Goal: Task Accomplishment & Management: Use online tool/utility

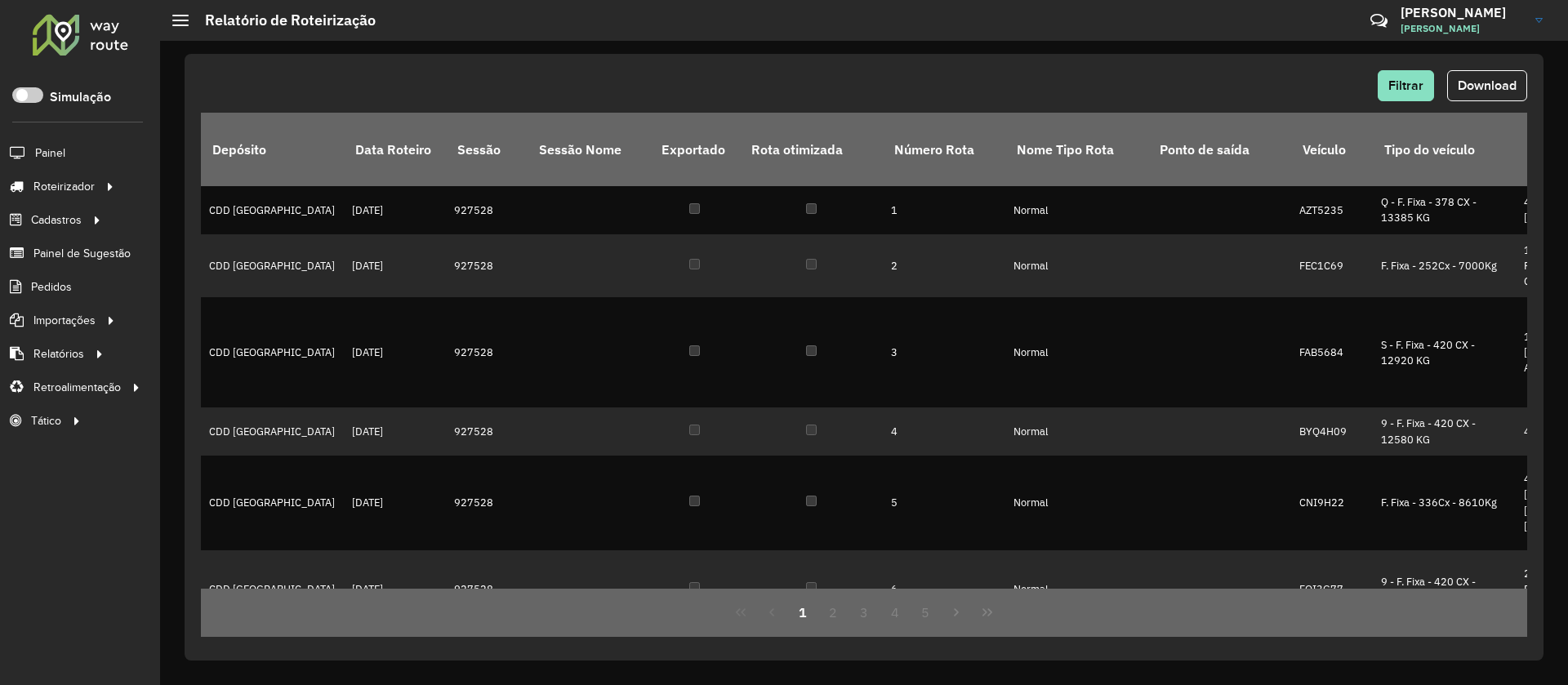
click at [88, 41] on div at bounding box center [80, 34] width 99 height 43
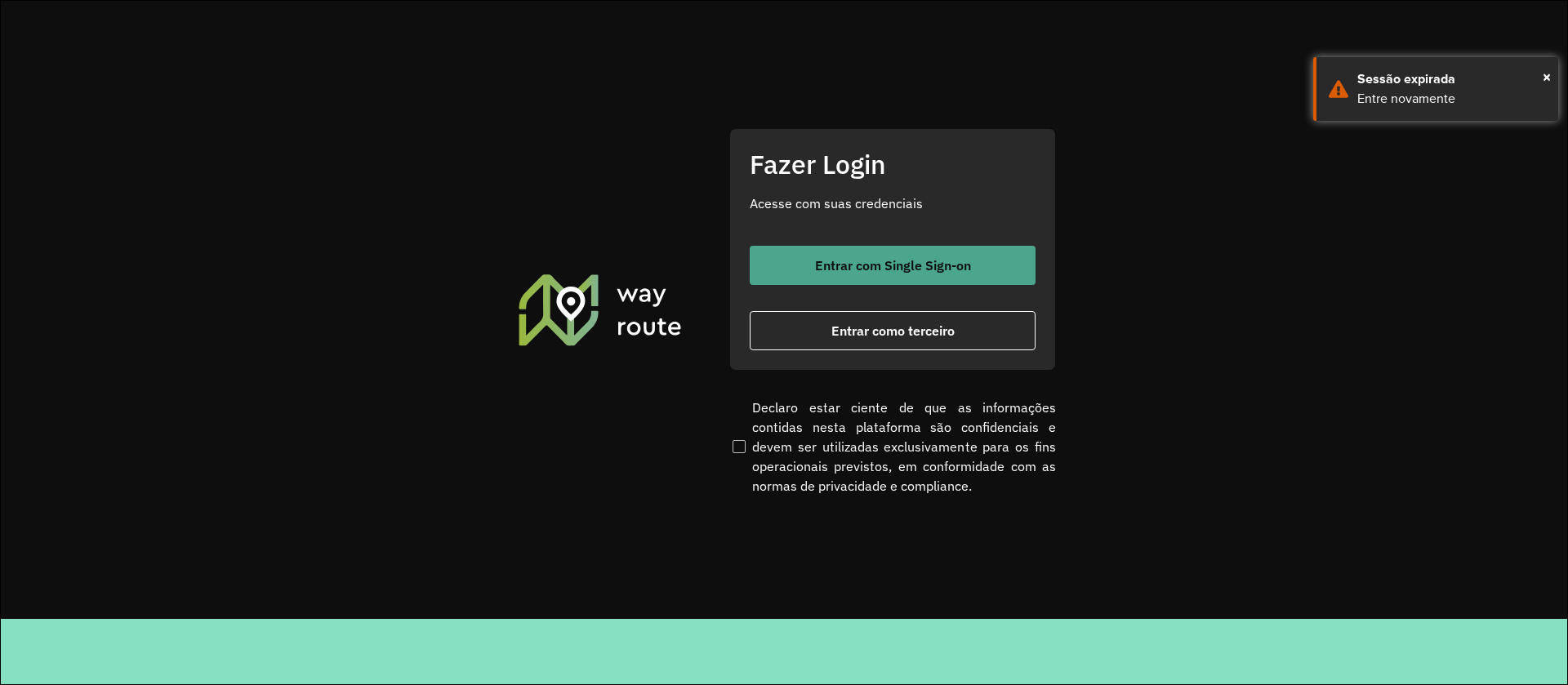
click at [914, 266] on span "Entrar com Single Sign-on" at bounding box center [893, 266] width 156 height 13
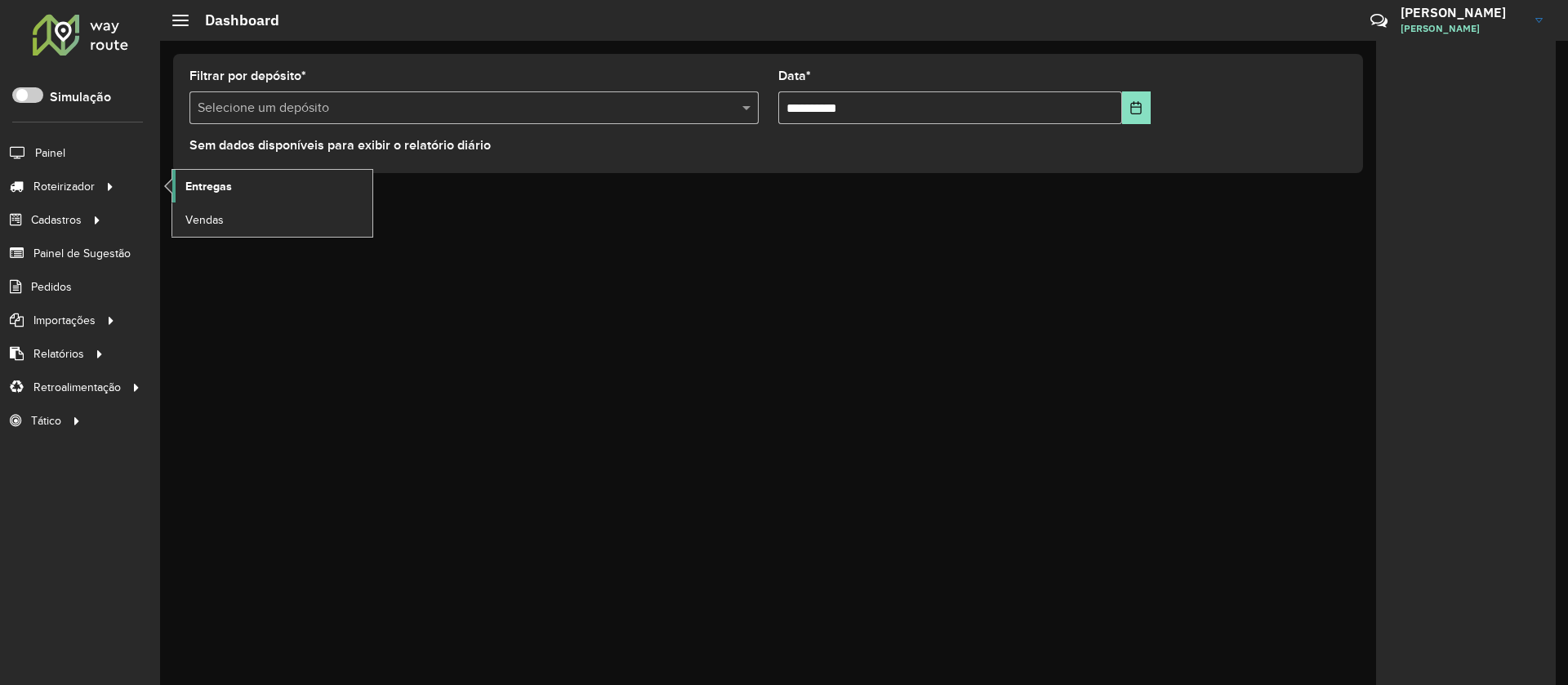
click at [260, 186] on link "Entregas" at bounding box center [271, 186] width 200 height 33
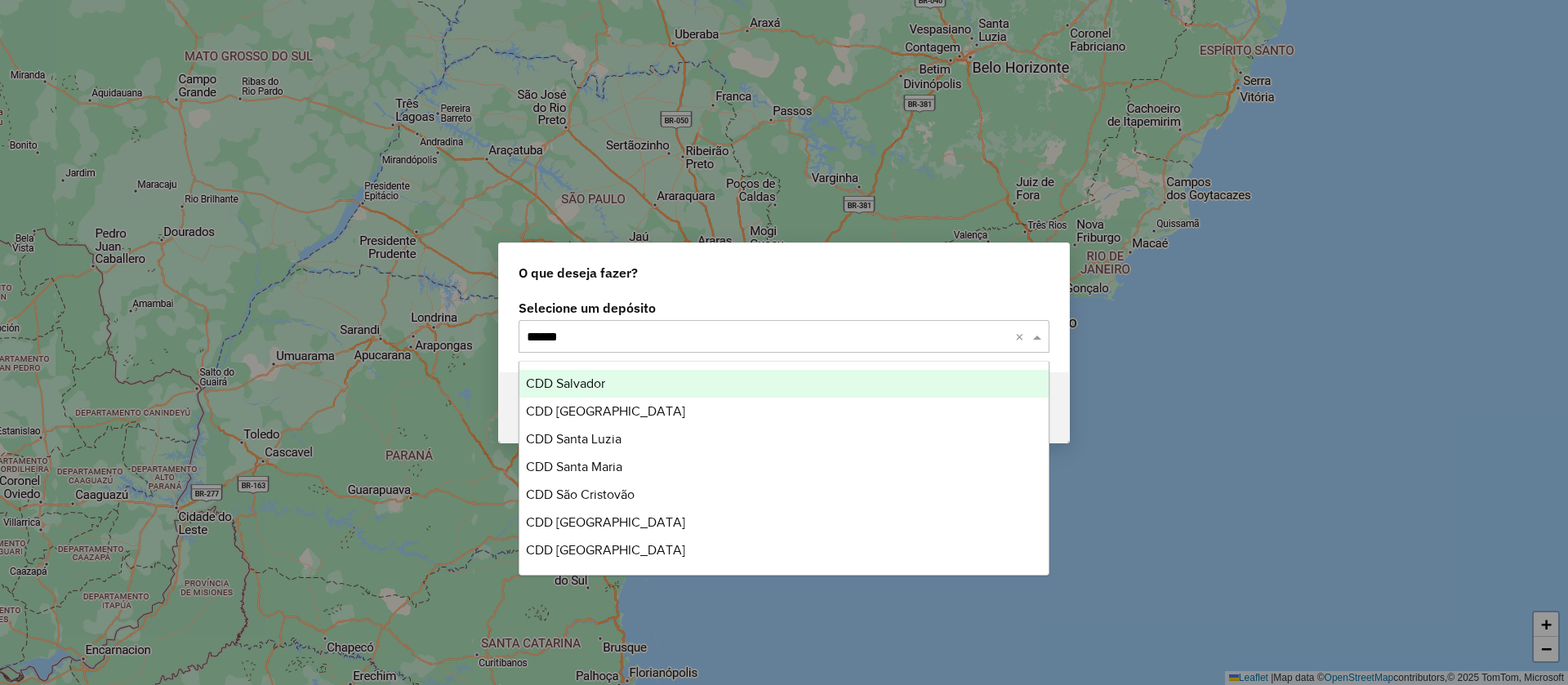
type input "*******"
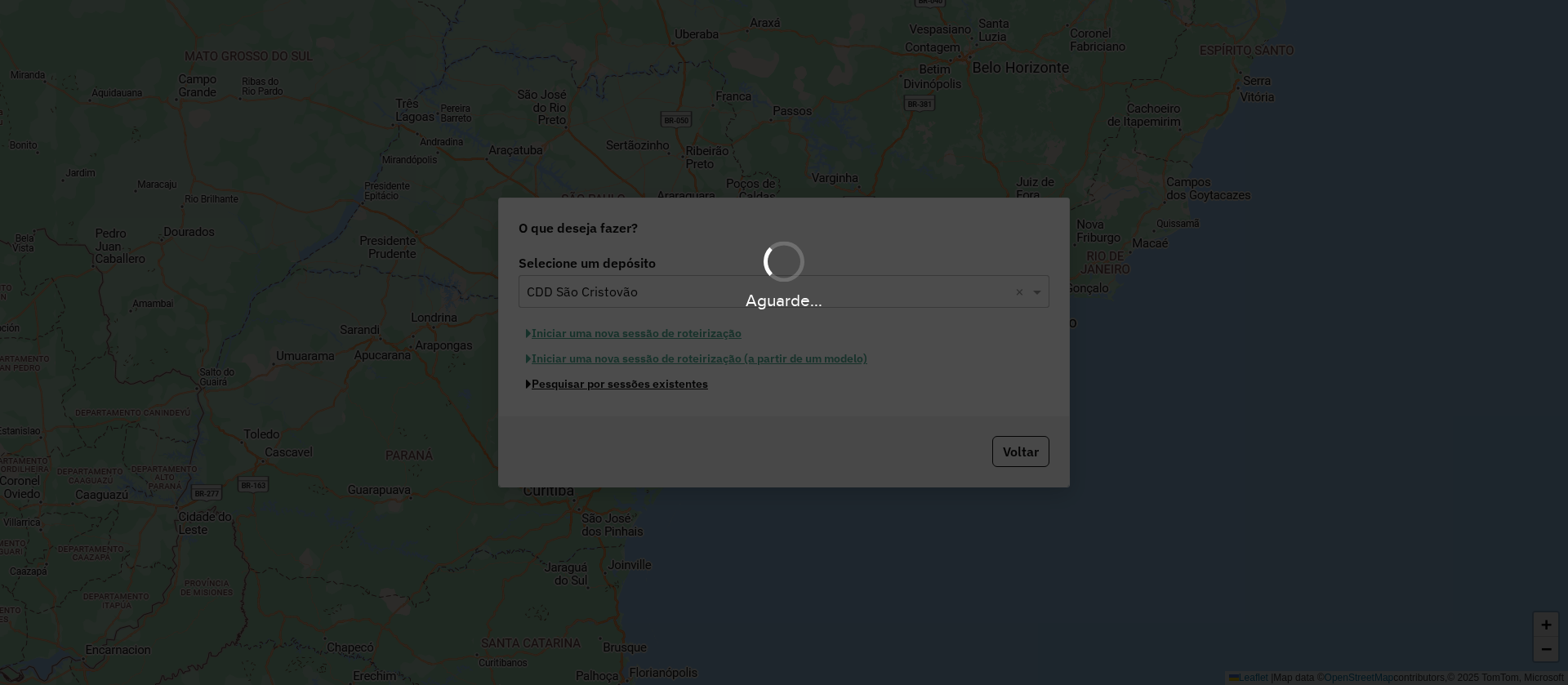
click at [519, 372] on button "Pesquisar por sessões existentes" at bounding box center [617, 384] width 197 height 25
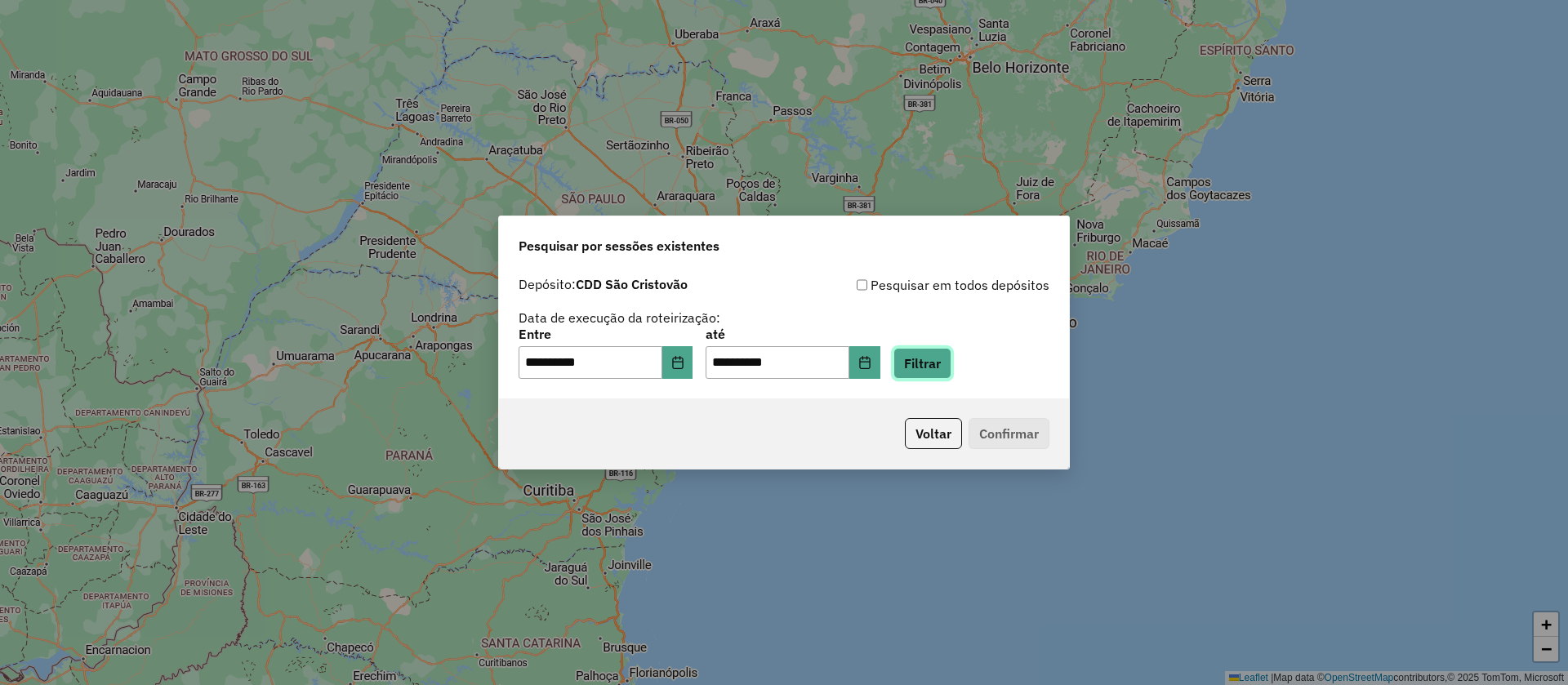
click at [945, 367] on button "Filtrar" at bounding box center [922, 362] width 58 height 31
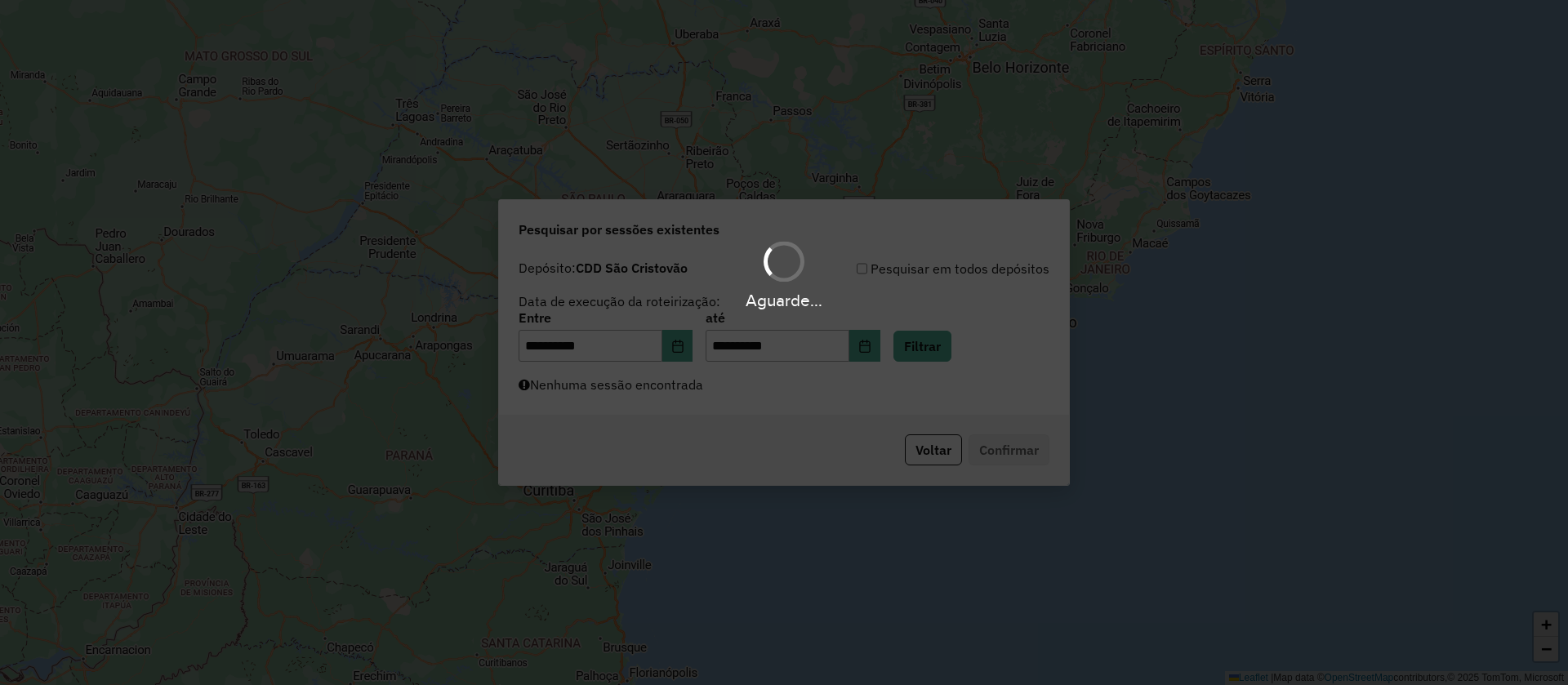
click at [824, 372] on div "Aguarde..." at bounding box center [784, 342] width 1568 height 685
click at [787, 396] on div "Aguarde..." at bounding box center [784, 342] width 1568 height 685
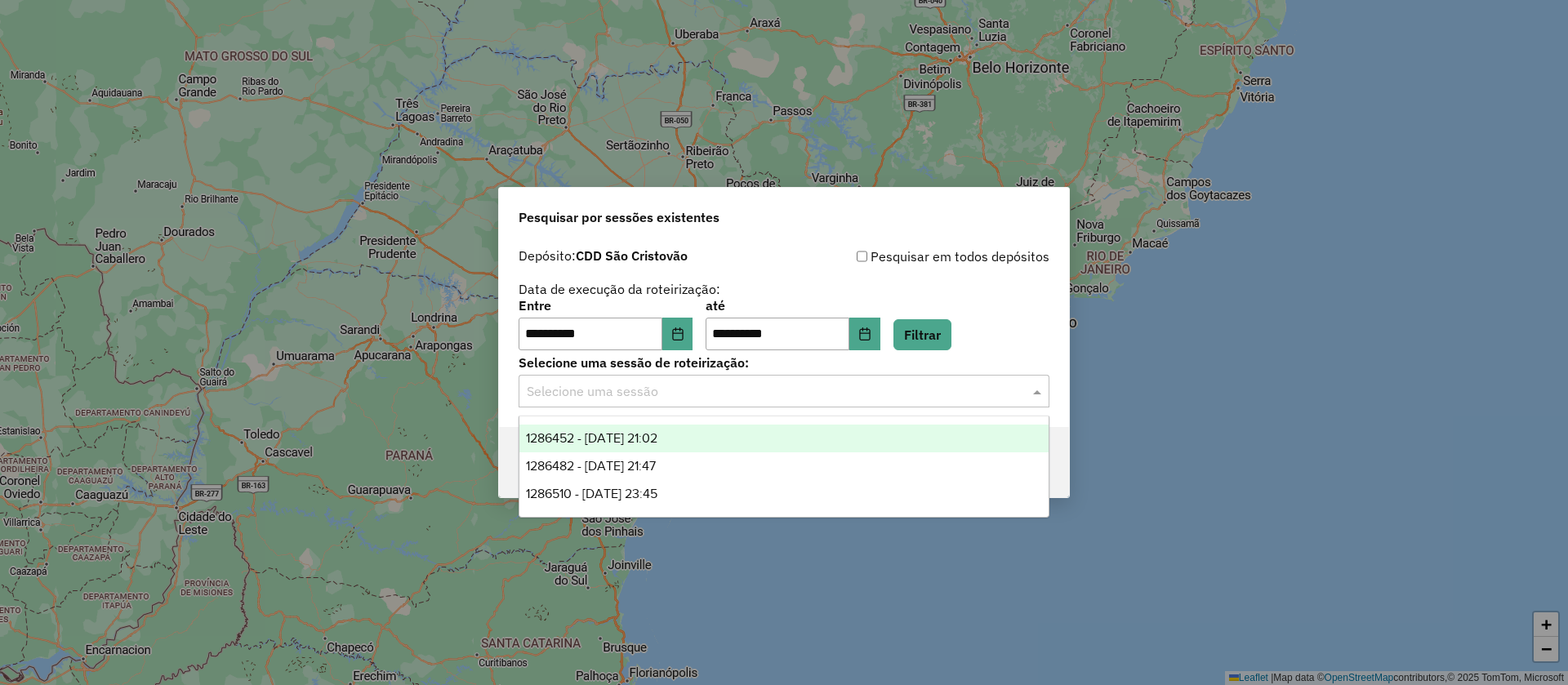
click at [790, 395] on input "text" at bounding box center [768, 391] width 481 height 20
click at [657, 435] on span "1286452 - 01/10/2025 21:02" at bounding box center [591, 438] width 131 height 14
click at [736, 391] on input "text" at bounding box center [768, 391] width 481 height 20
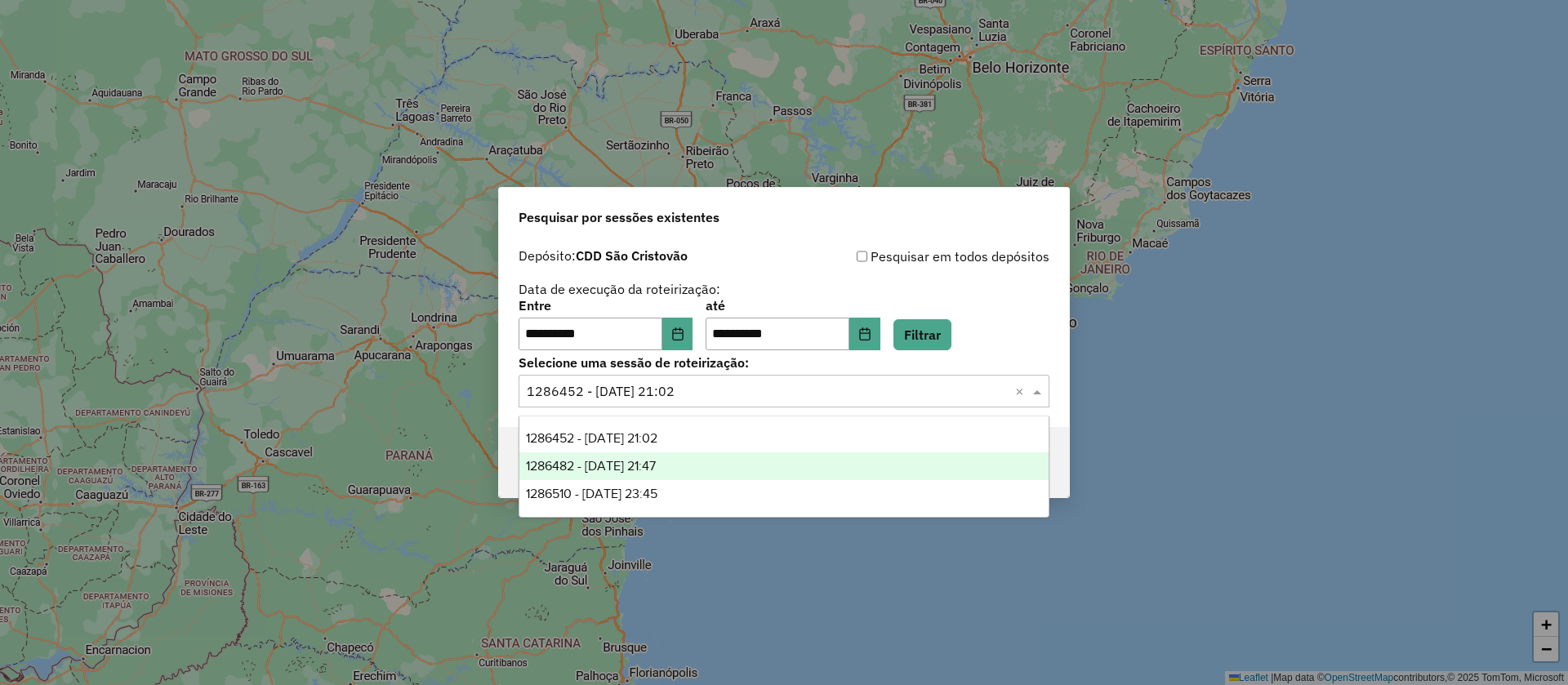
click at [656, 467] on span "1286482 - 01/10/2025 21:47" at bounding box center [591, 466] width 130 height 14
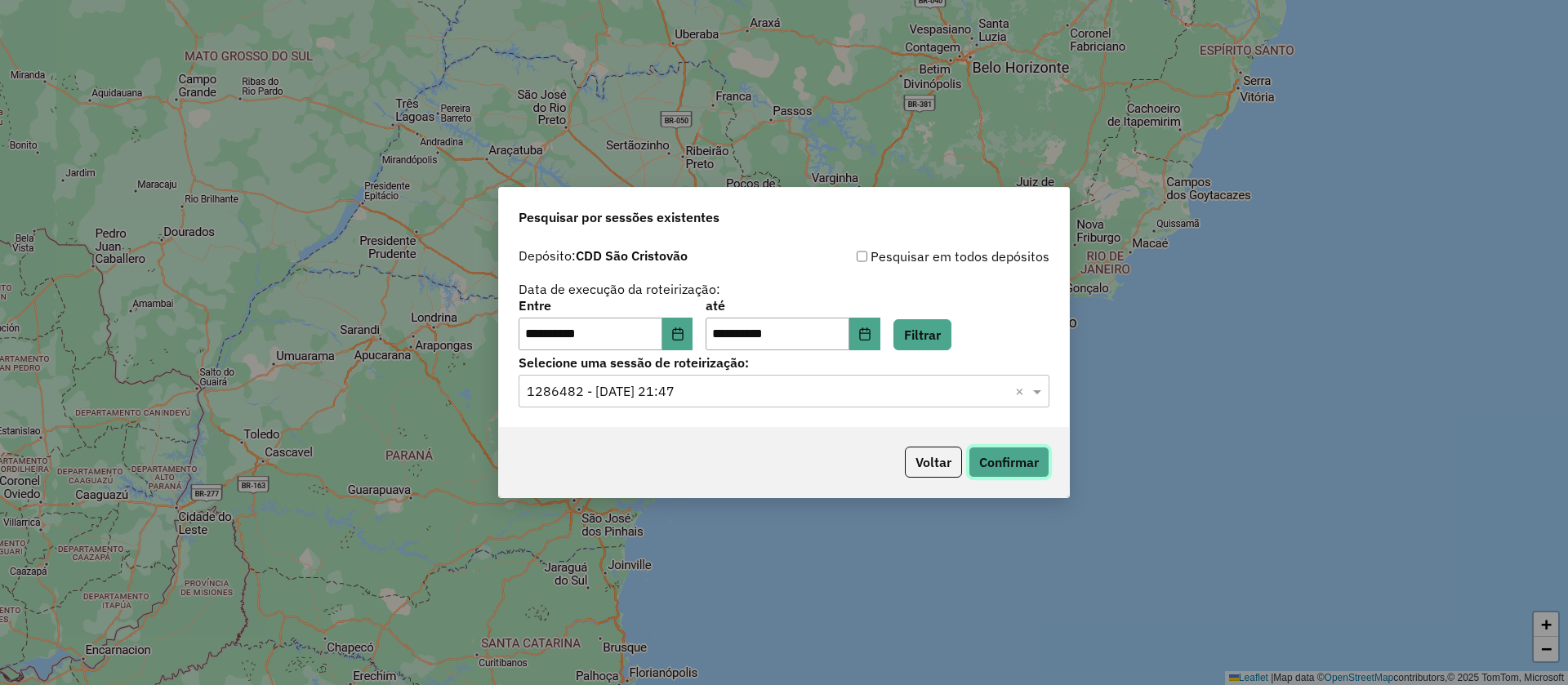
click at [989, 465] on button "Confirmar" at bounding box center [1008, 462] width 81 height 31
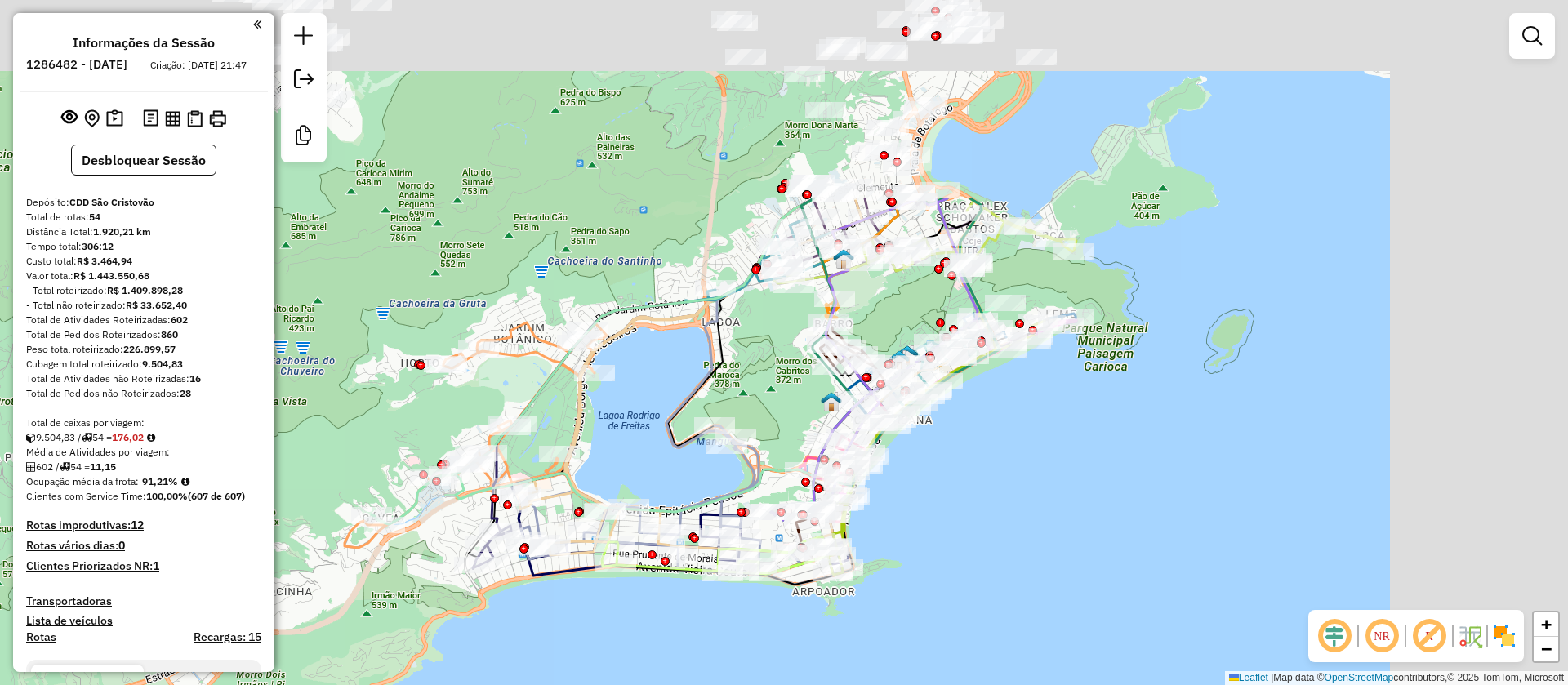
drag, startPoint x: 1308, startPoint y: 290, endPoint x: 921, endPoint y: 557, distance: 470.2
click at [921, 557] on div "Janela de atendimento Grade de atendimento Capacidade Transportadoras Veículos …" at bounding box center [784, 342] width 1568 height 685
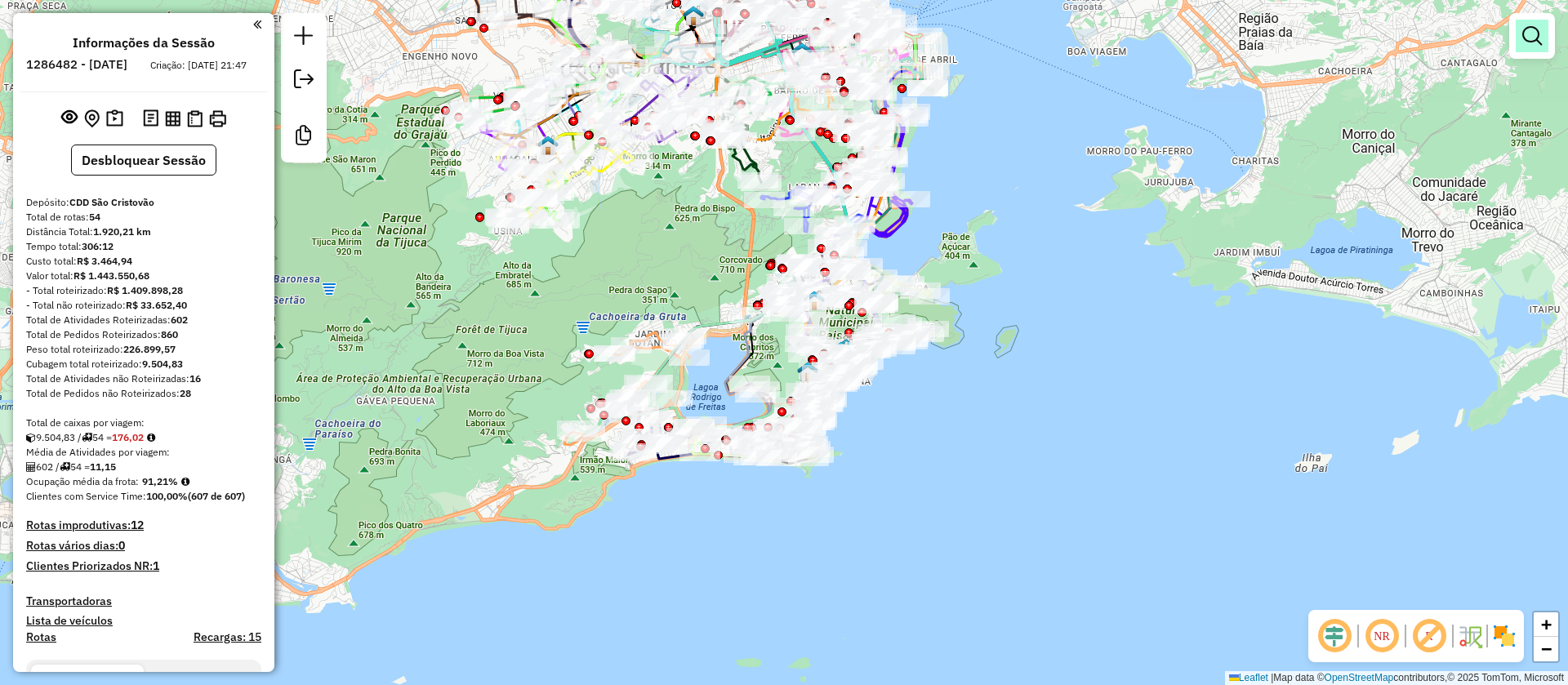
click at [1533, 31] on em at bounding box center [1532, 35] width 20 height 20
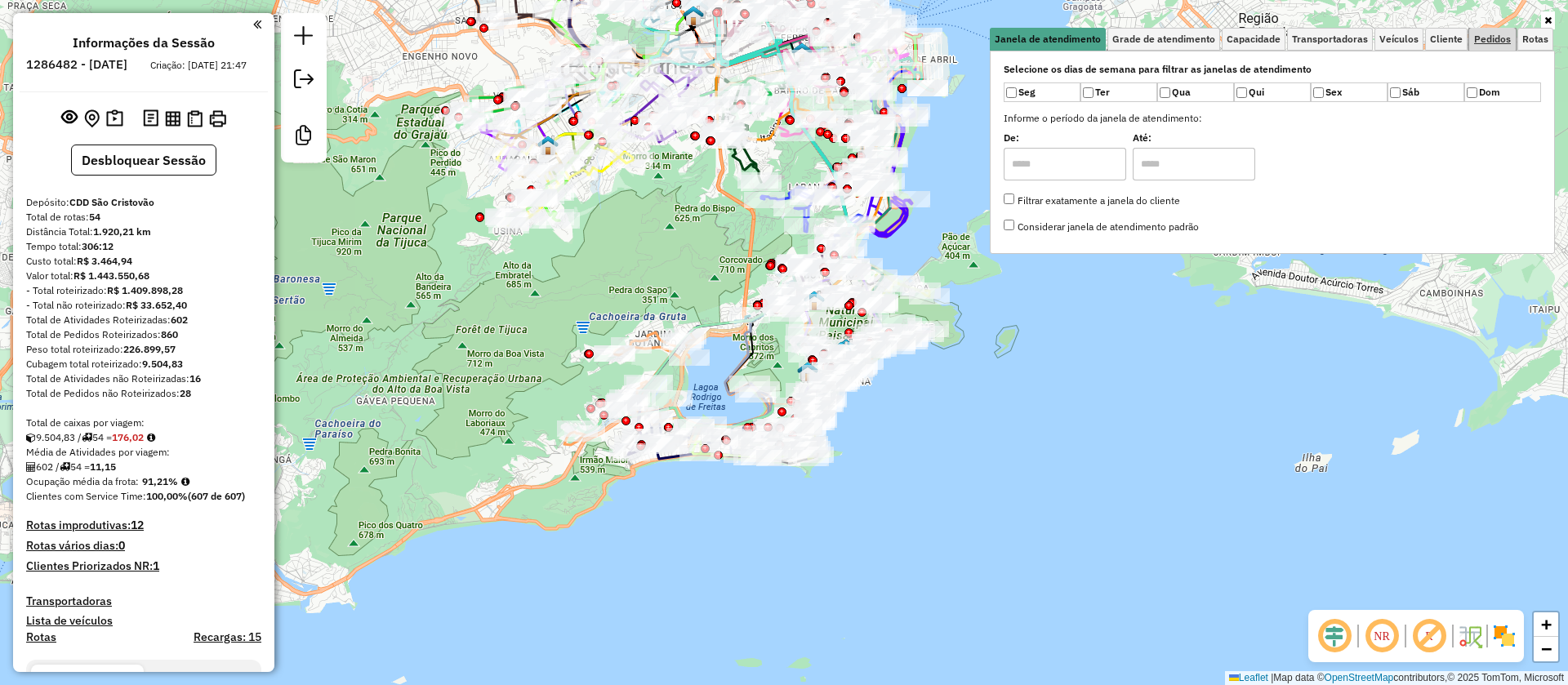
click at [1495, 42] on span "Pedidos" at bounding box center [1493, 39] width 37 height 10
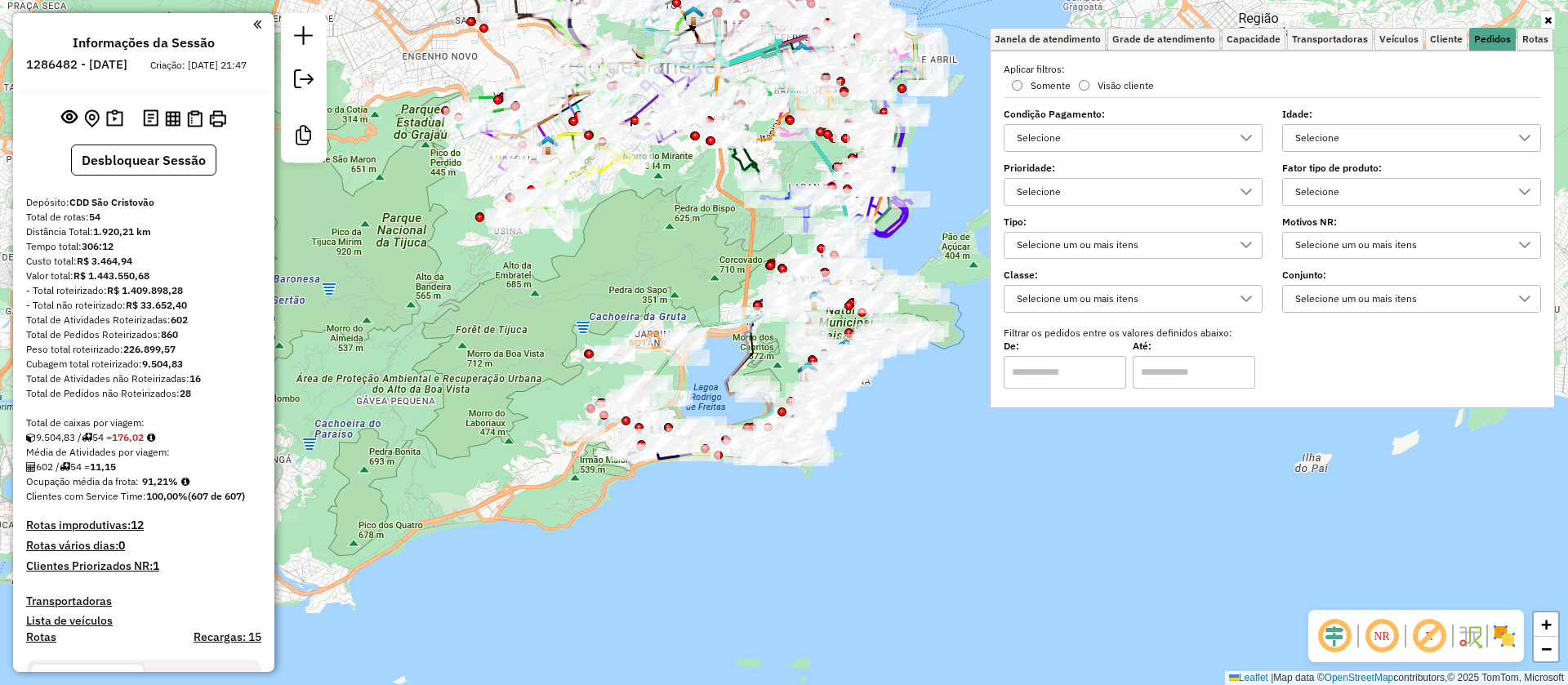
click at [1368, 191] on div "Selecione" at bounding box center [1399, 191] width 219 height 26
type input "***"
click at [1311, 266] on div "BARRIL KEG 30 L" at bounding box center [1311, 266] width 16 height 16
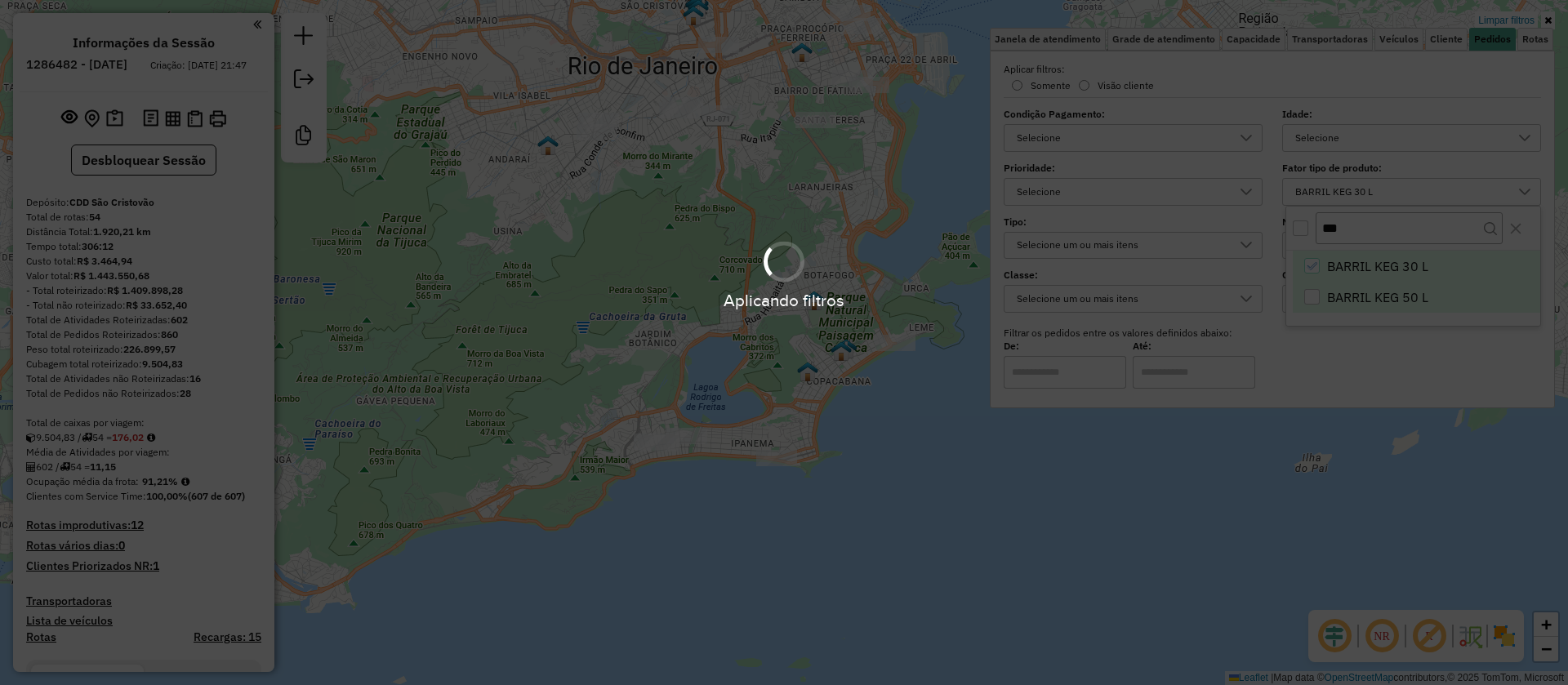
click at [1315, 297] on body "Aplicando filtros Pop-up bloqueado! Seu navegador bloqueou automáticamente a ab…" at bounding box center [784, 342] width 1568 height 685
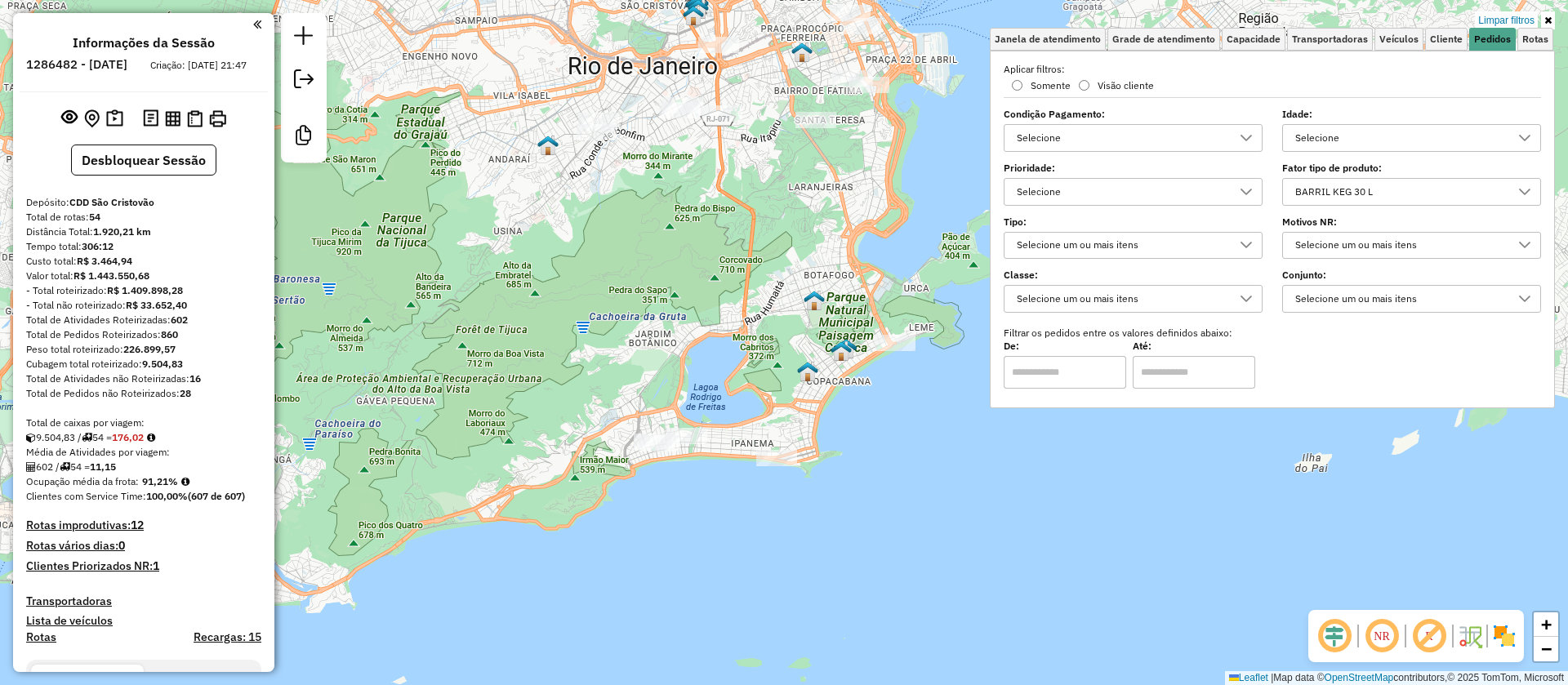
click at [1349, 198] on div "BARRIL KEG 30 L" at bounding box center [1399, 191] width 219 height 26
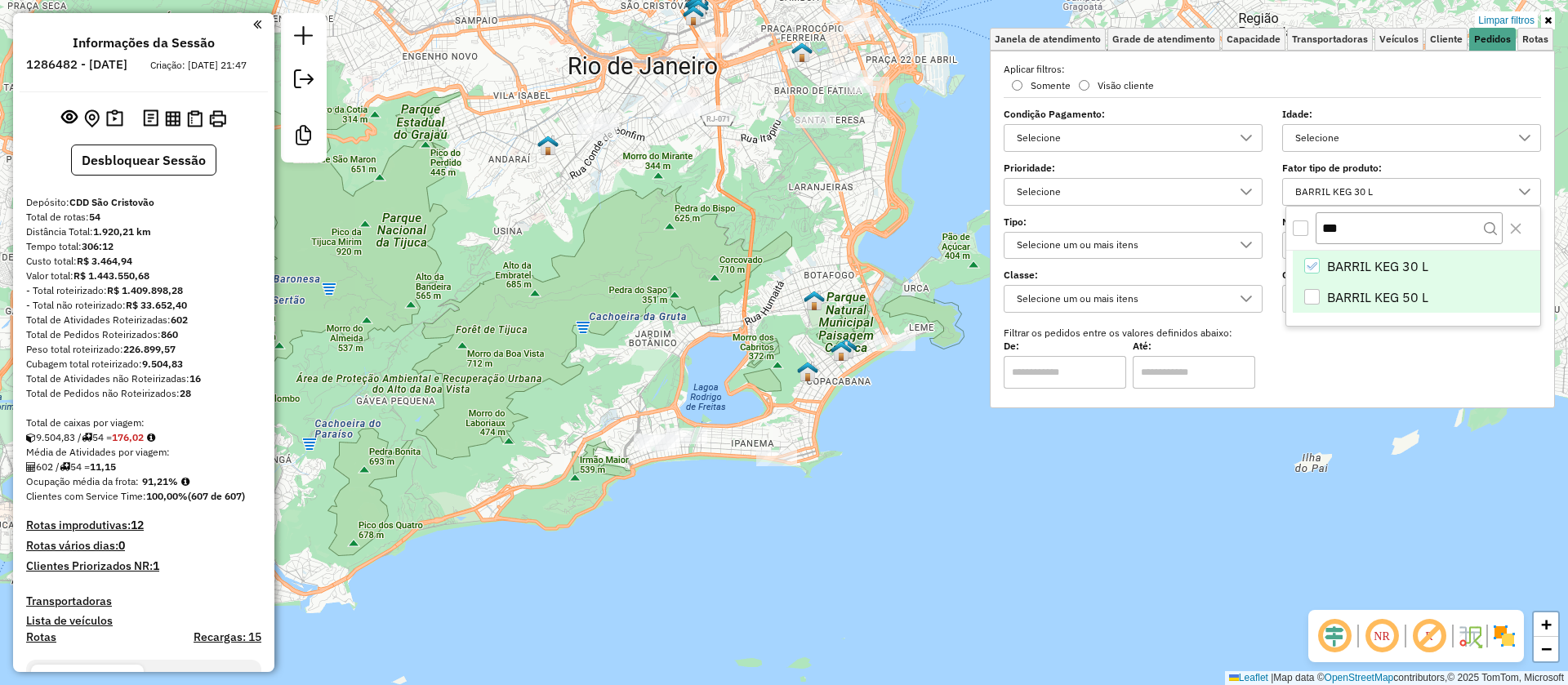
click at [1315, 299] on div "BARRIL KEG 50 L" at bounding box center [1311, 296] width 16 height 16
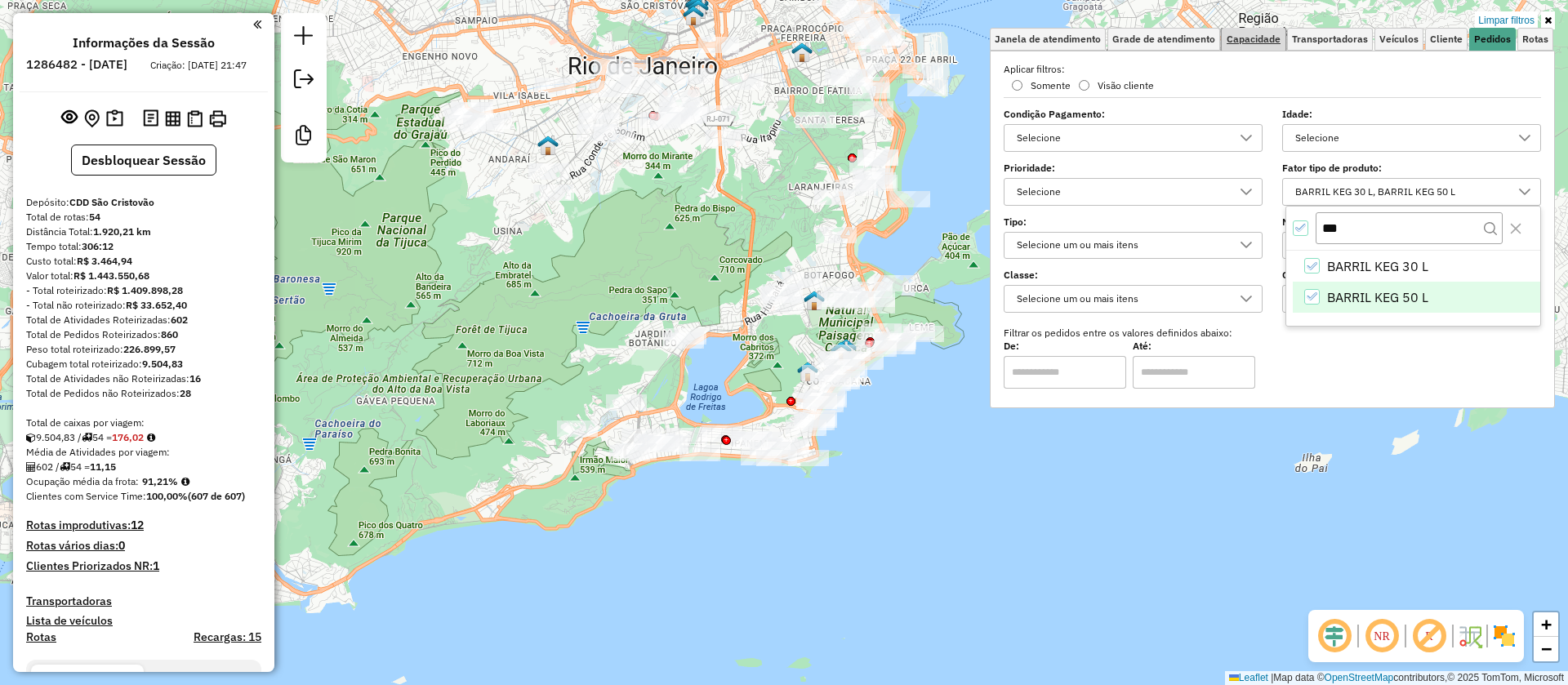
click at [1244, 46] on link "Capacidade" at bounding box center [1253, 39] width 64 height 23
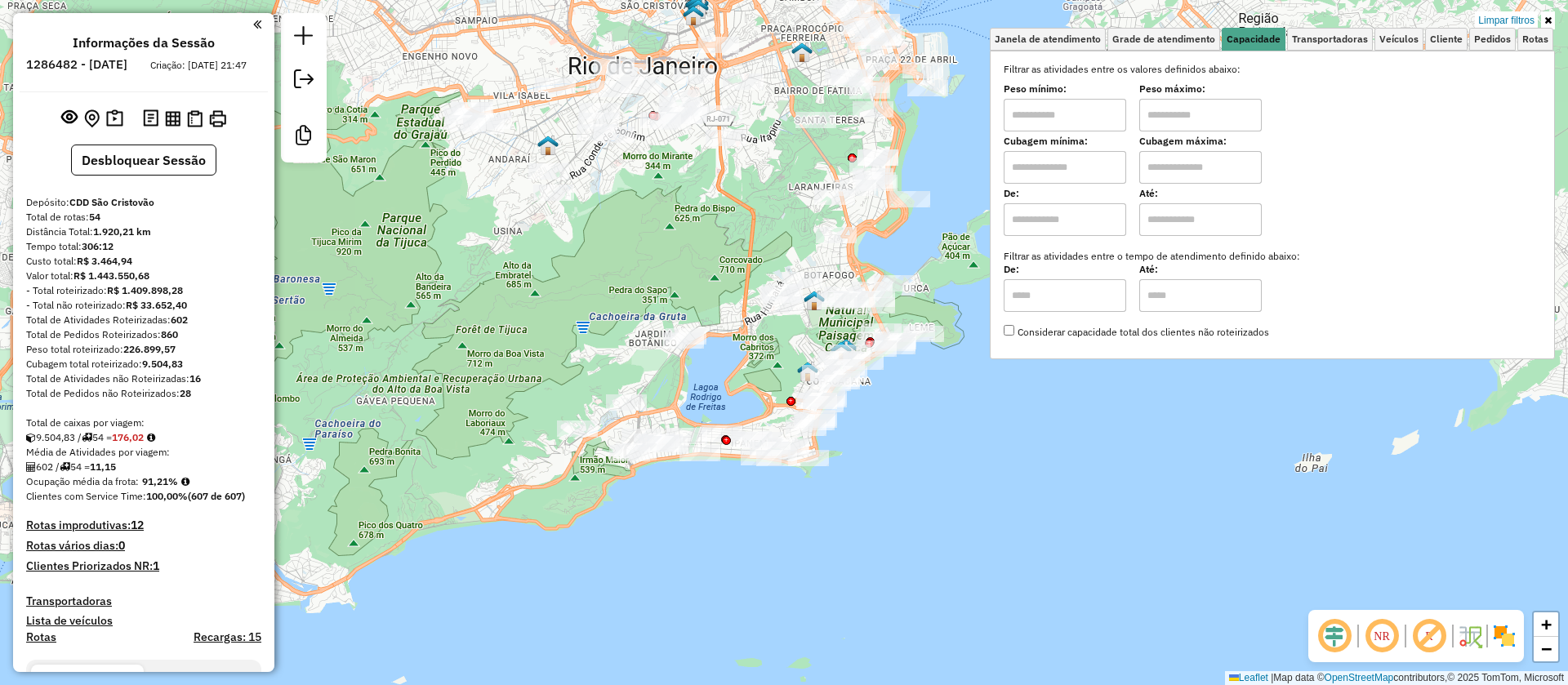
click at [1074, 167] on input "text" at bounding box center [1065, 167] width 123 height 33
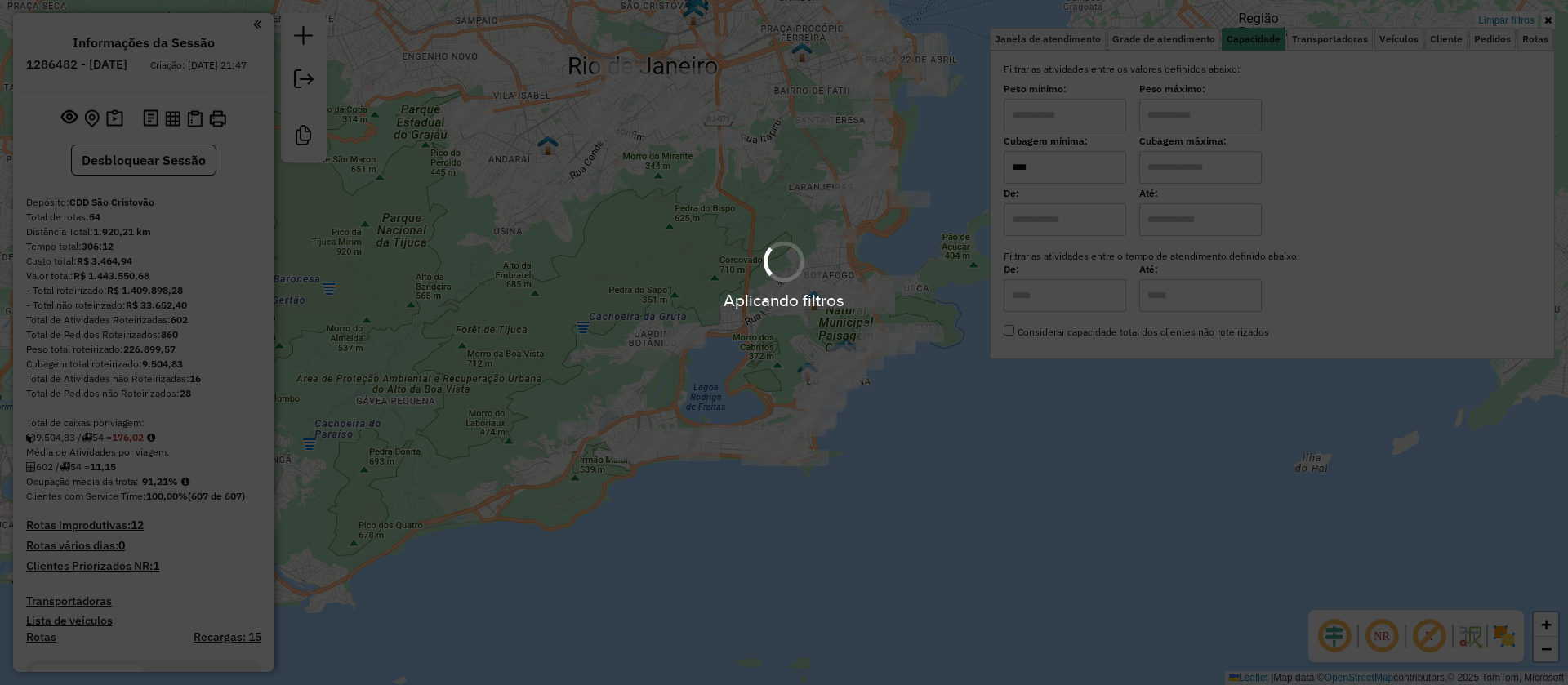
click at [1198, 175] on hb-app "Aplicando filtros Pop-up bloqueado! Seu navegador bloqueou automáticamente a ab…" at bounding box center [784, 342] width 1568 height 685
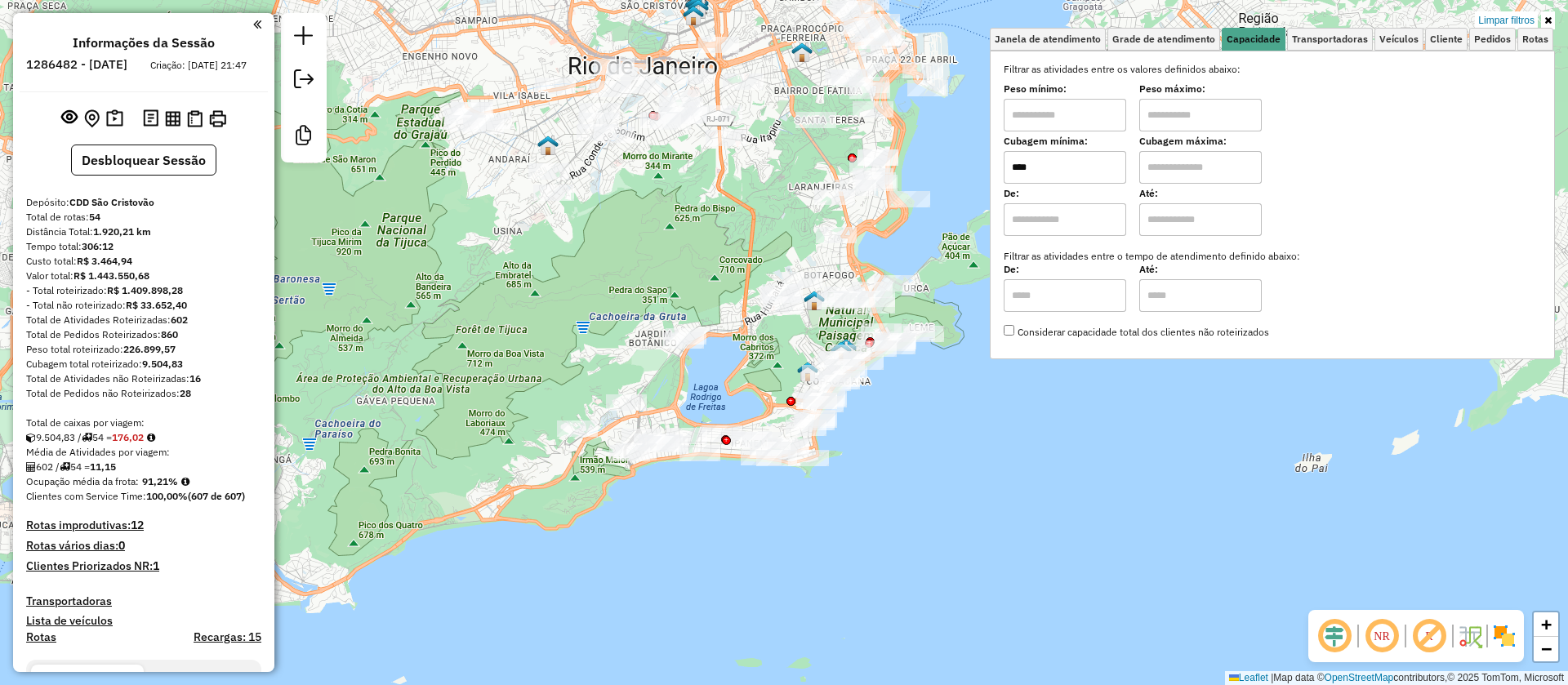
click at [1115, 175] on input "****" at bounding box center [1065, 167] width 123 height 33
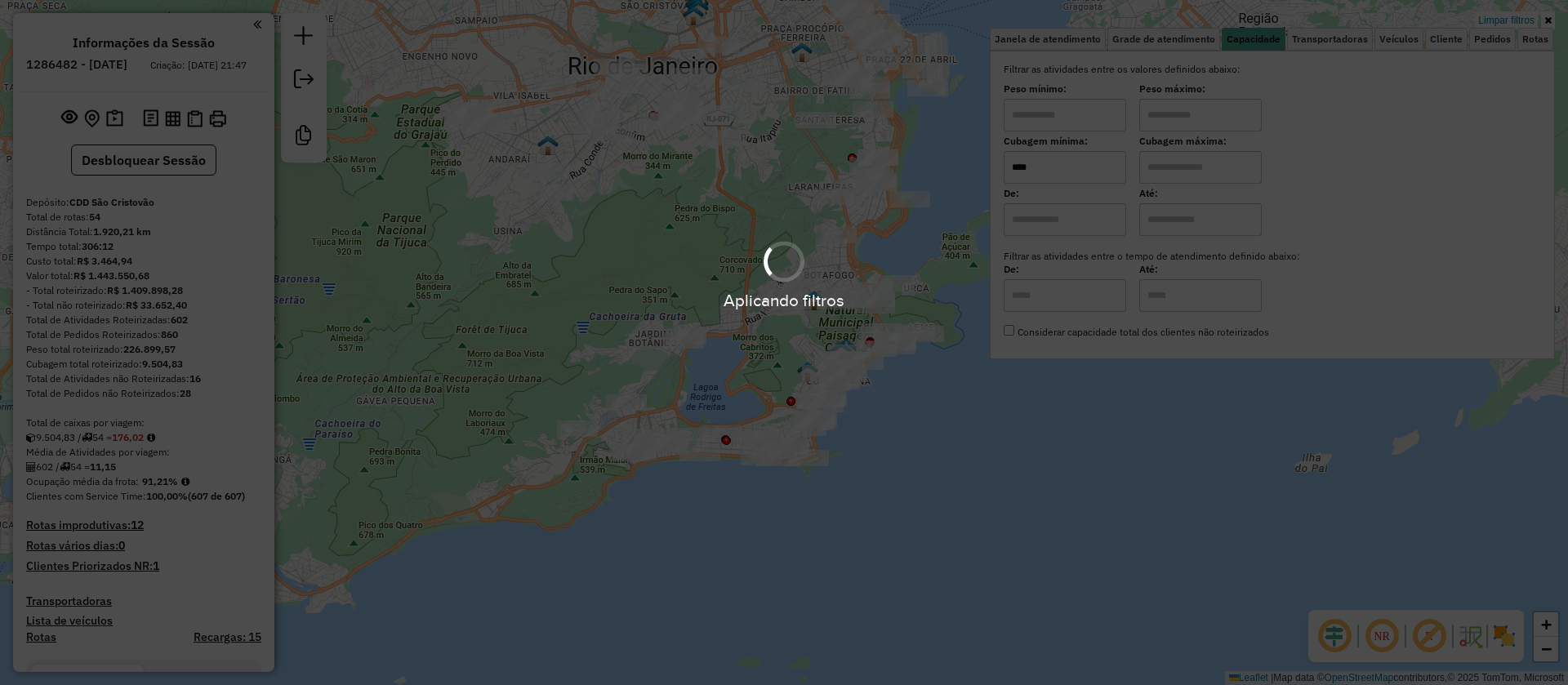
click at [1173, 160] on div "Aplicando filtros" at bounding box center [784, 342] width 1568 height 685
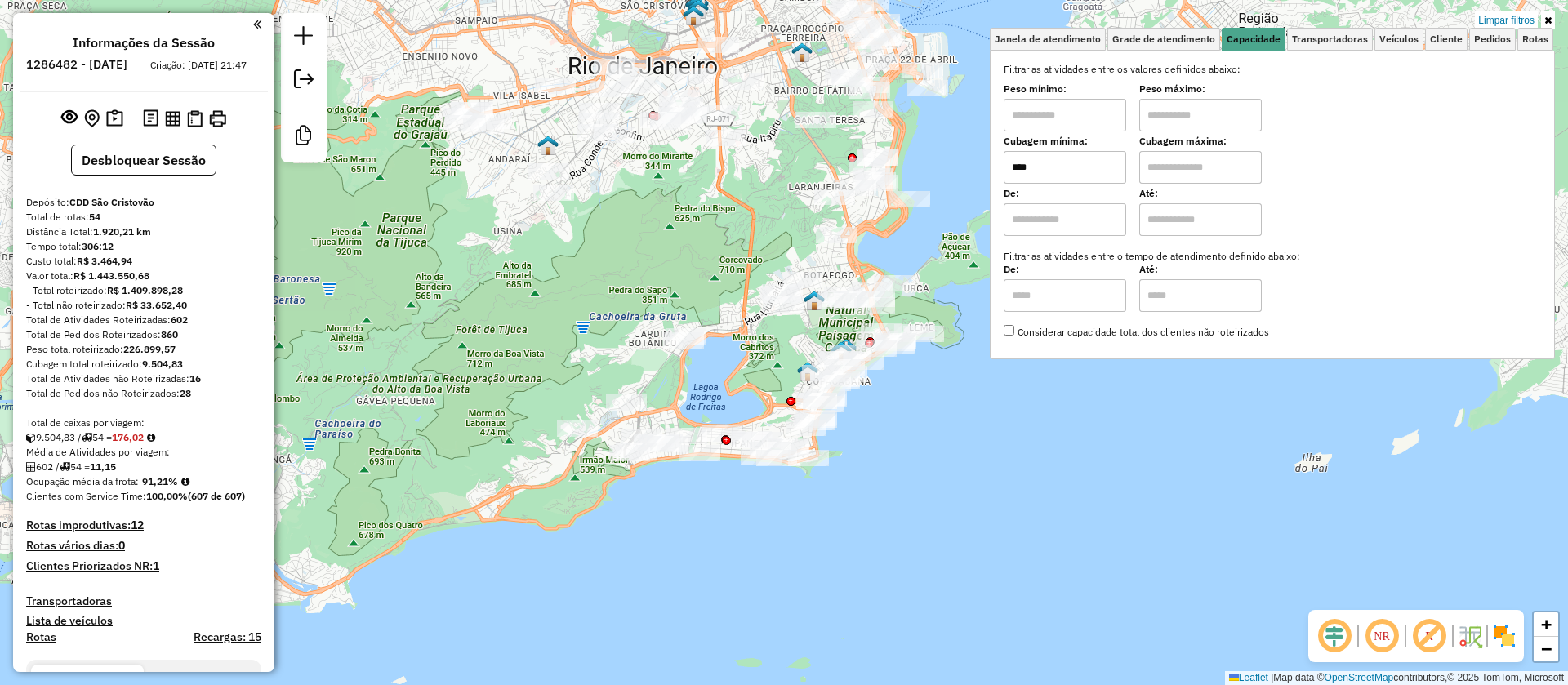
click at [1179, 164] on input "text" at bounding box center [1201, 167] width 123 height 33
click at [1088, 166] on input "****" at bounding box center [1065, 167] width 123 height 33
type input "****"
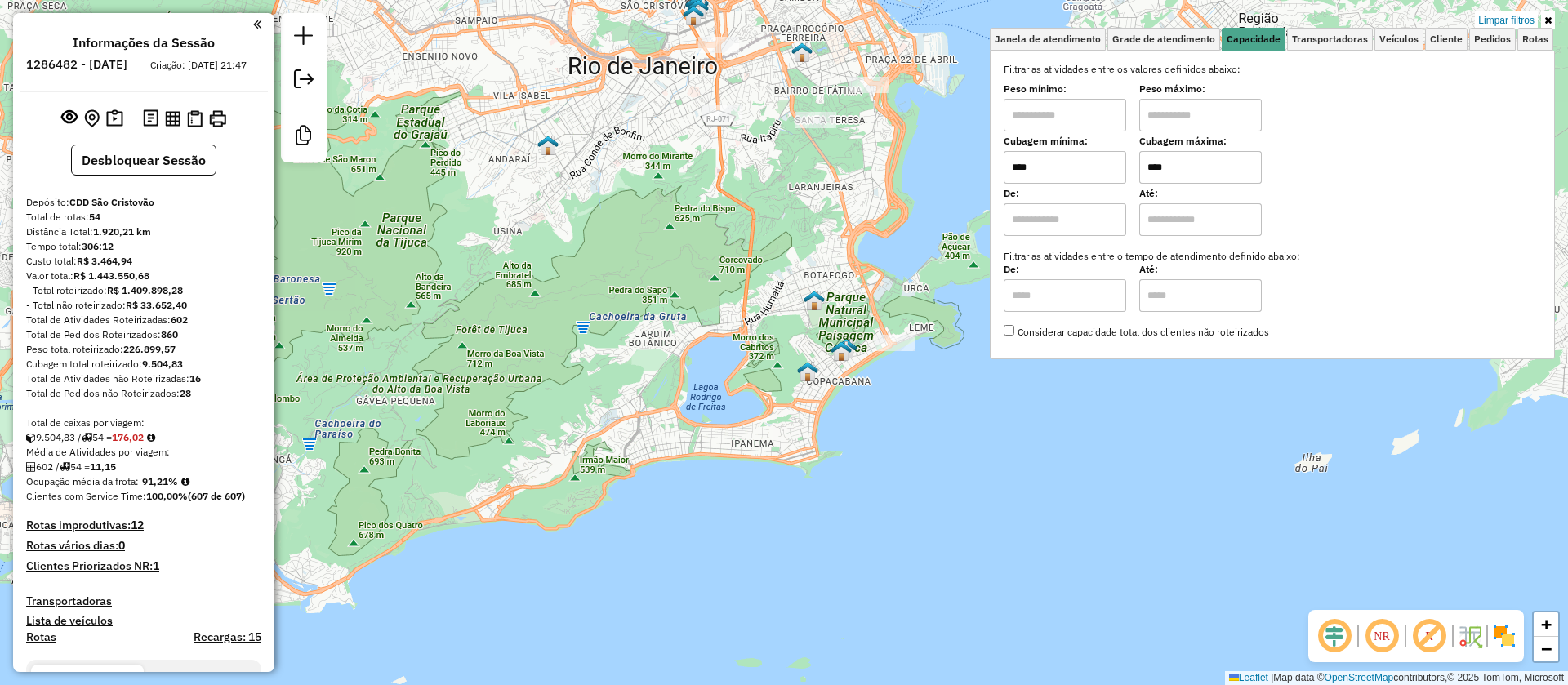
type input "****"
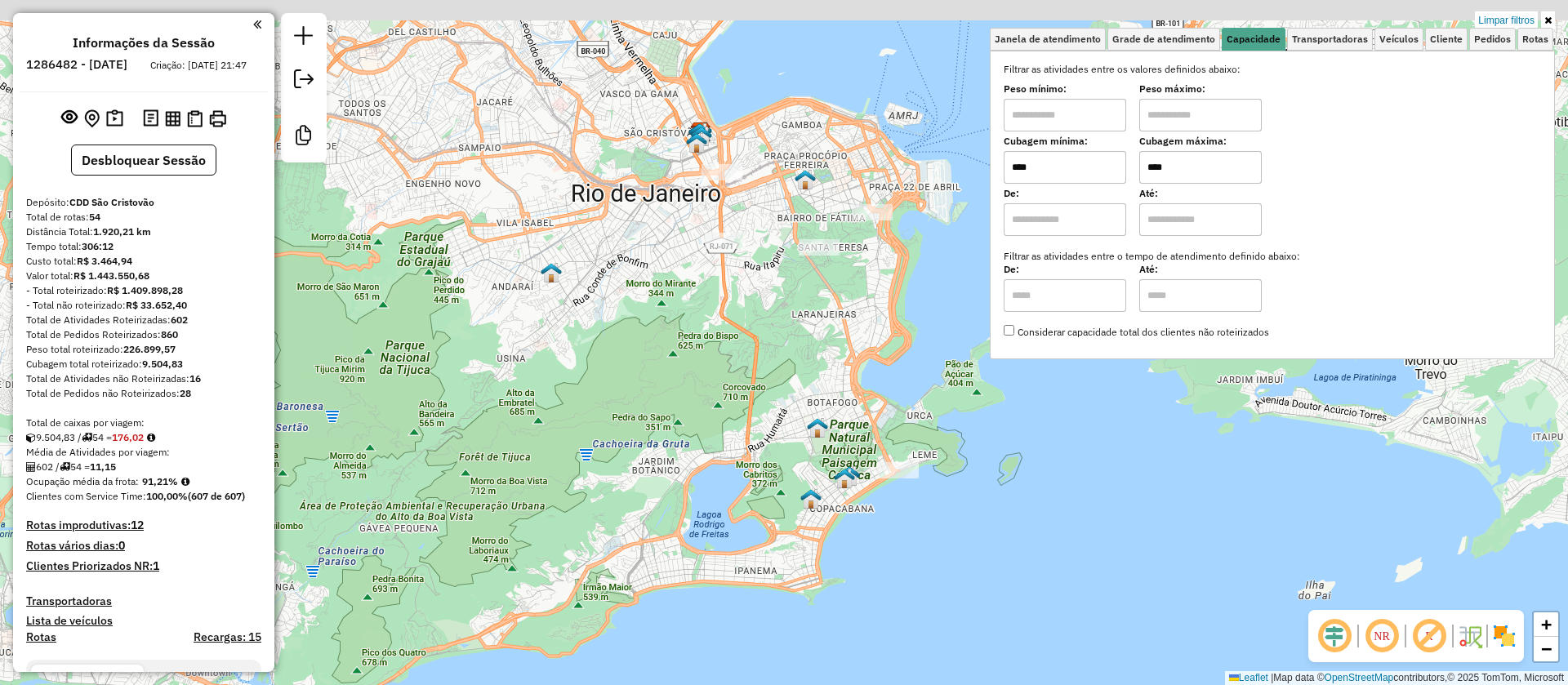
drag, startPoint x: 833, startPoint y: 189, endPoint x: 837, endPoint y: 319, distance: 130.1
click at [837, 319] on div "Limpar filtros Janela de atendimento Grade de atendimento Capacidade Transporta…" at bounding box center [784, 342] width 1568 height 685
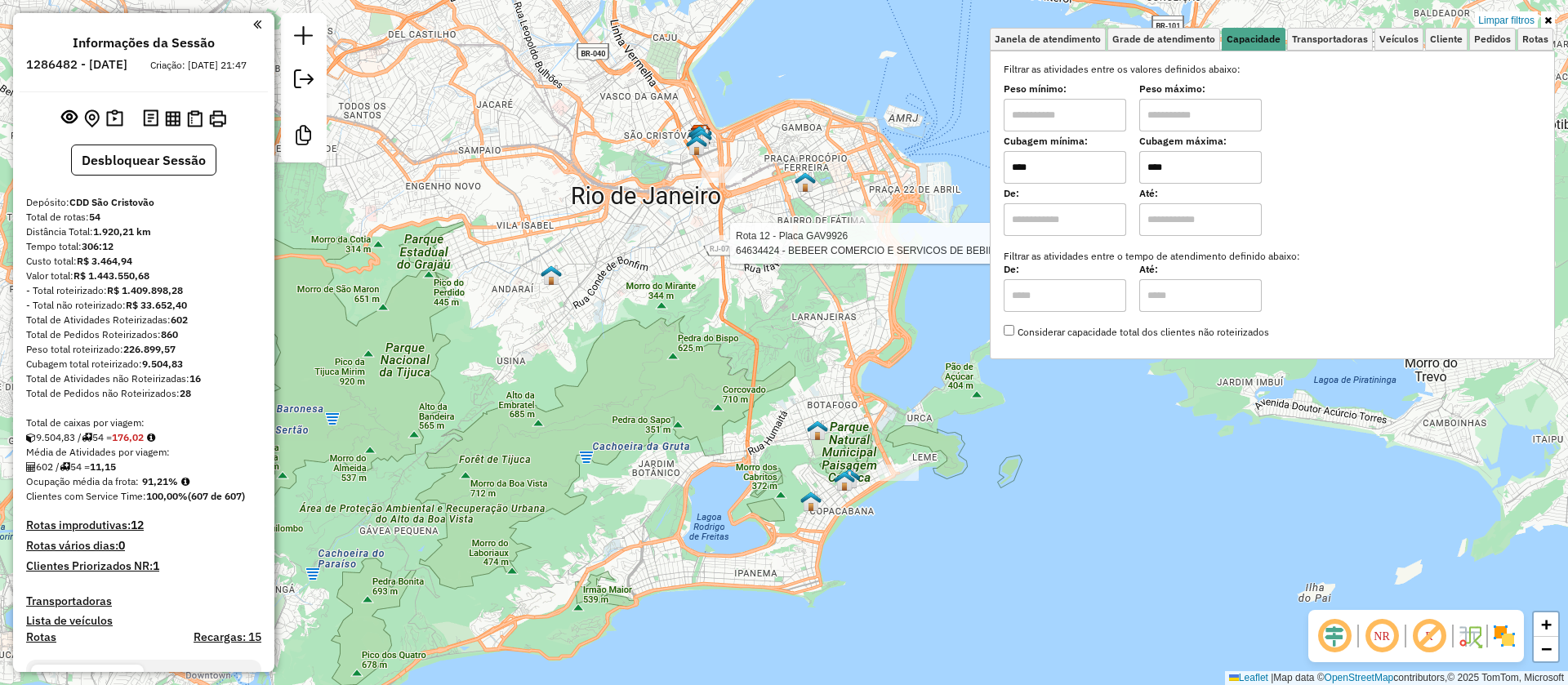
select select "**********"
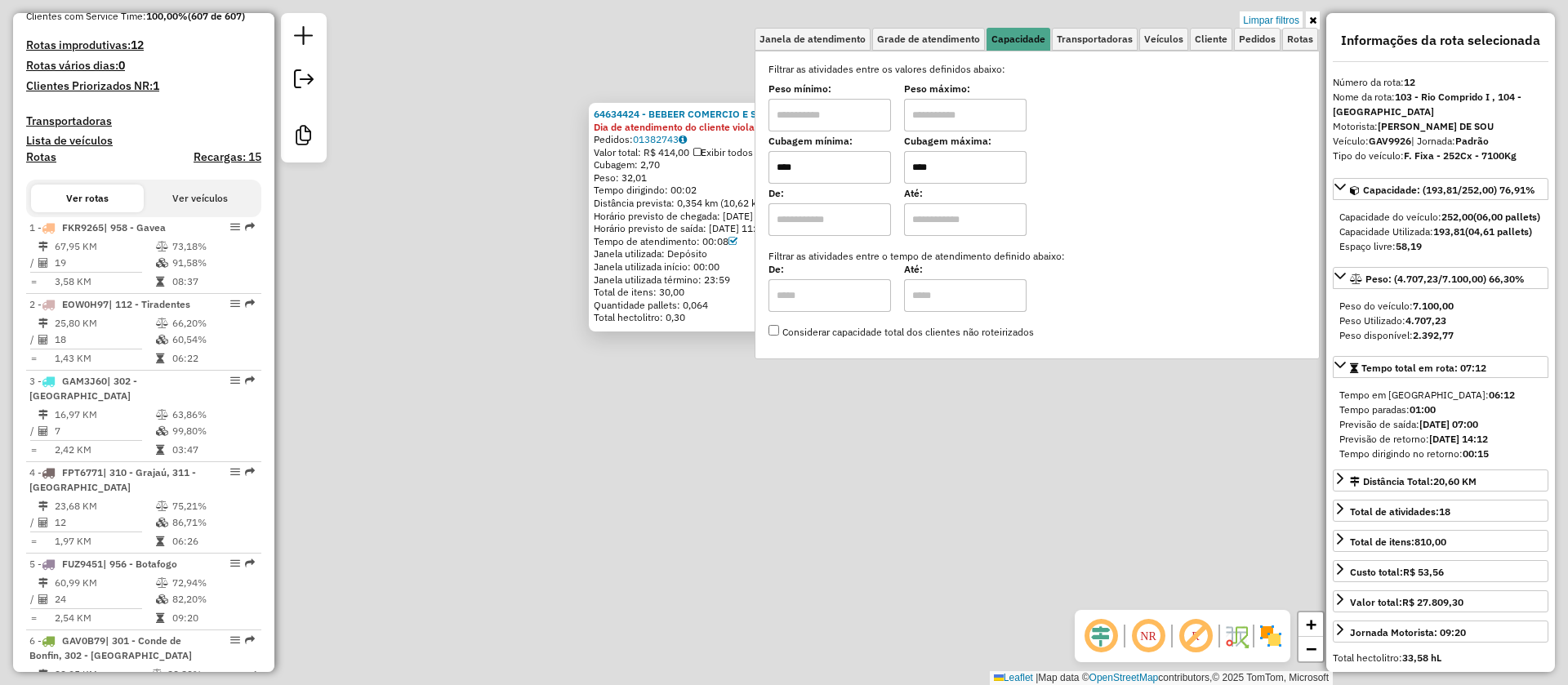
scroll to position [1602, 0]
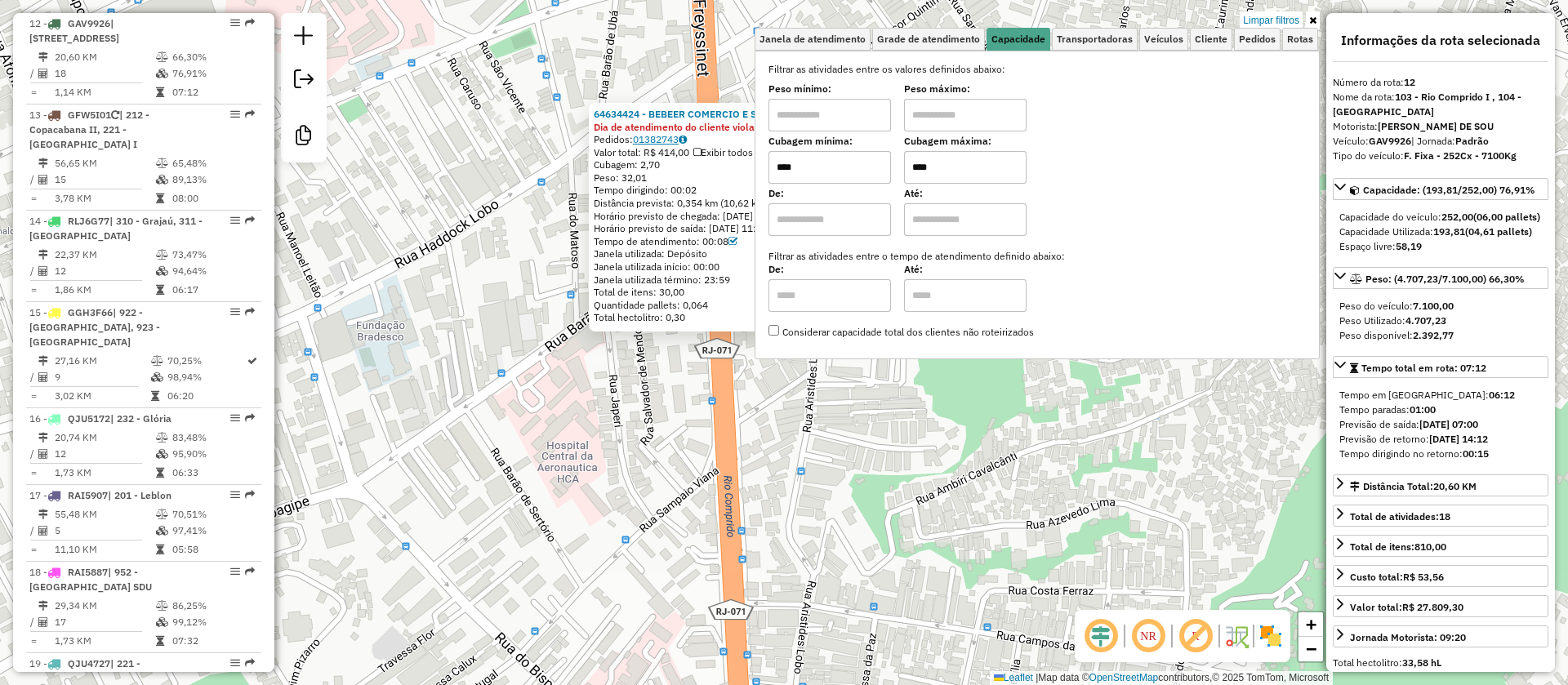
click at [670, 144] on link "01382743" at bounding box center [660, 138] width 54 height 12
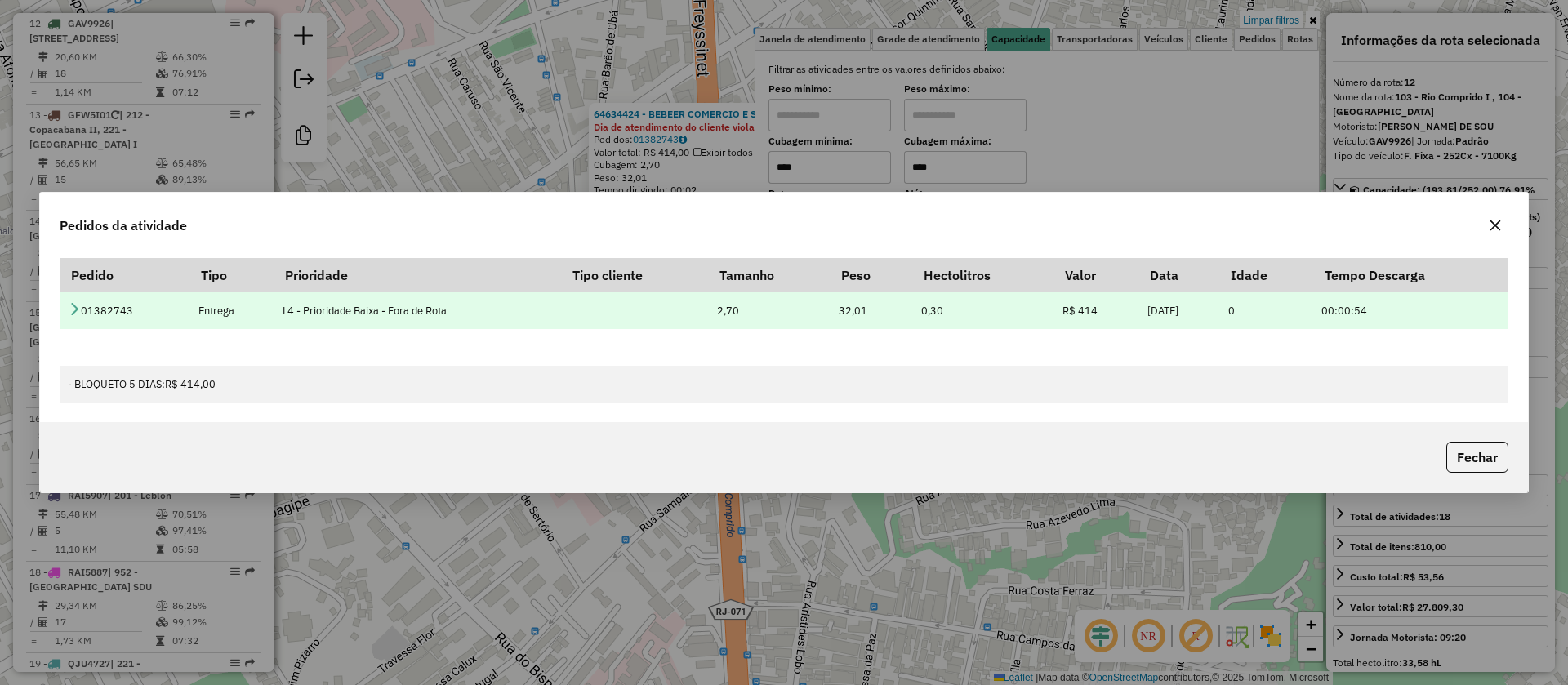
click at [568, 310] on td at bounding box center [635, 311] width 147 height 37
click at [923, 312] on span "0,30" at bounding box center [932, 310] width 22 height 14
click at [74, 306] on icon at bounding box center [74, 309] width 13 height 13
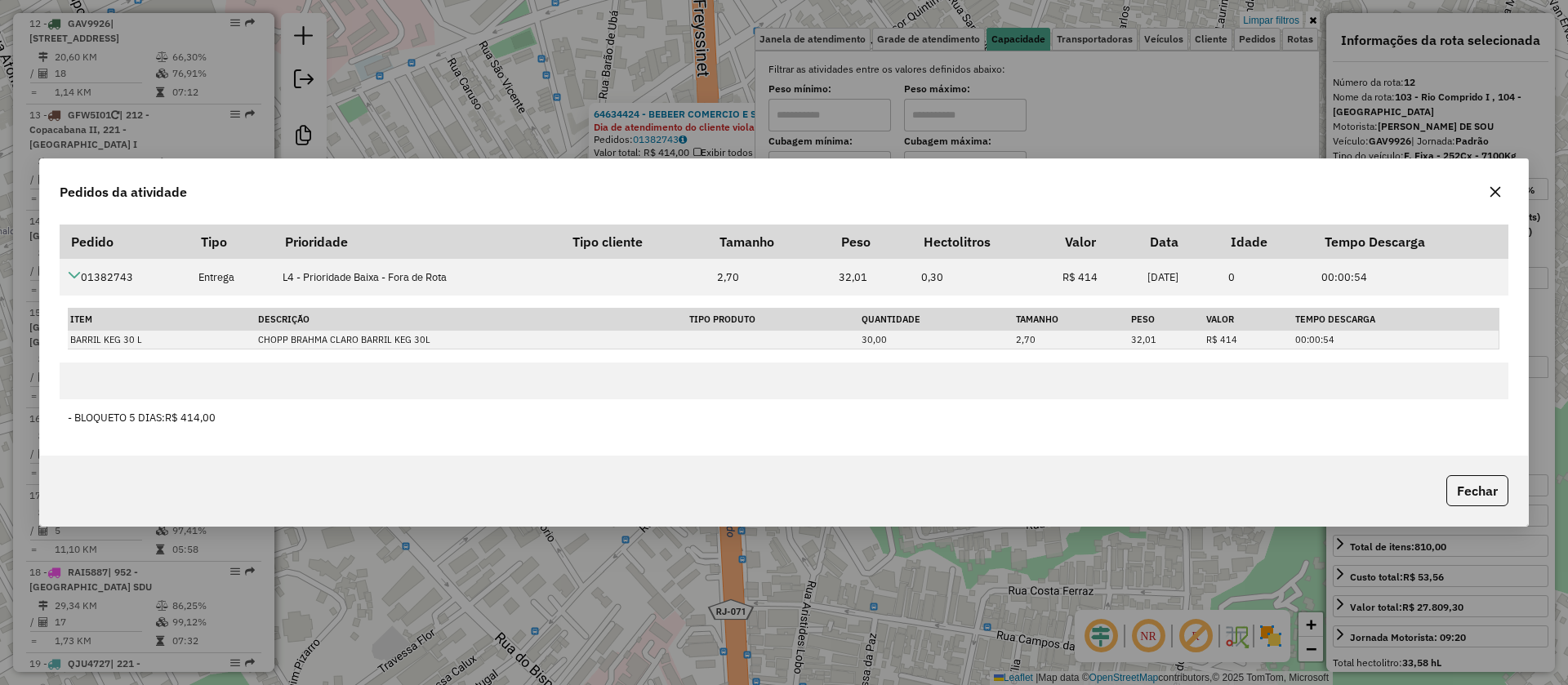
click at [1486, 198] on button "button" at bounding box center [1496, 191] width 26 height 26
